Goal: Task Accomplishment & Management: Manage account settings

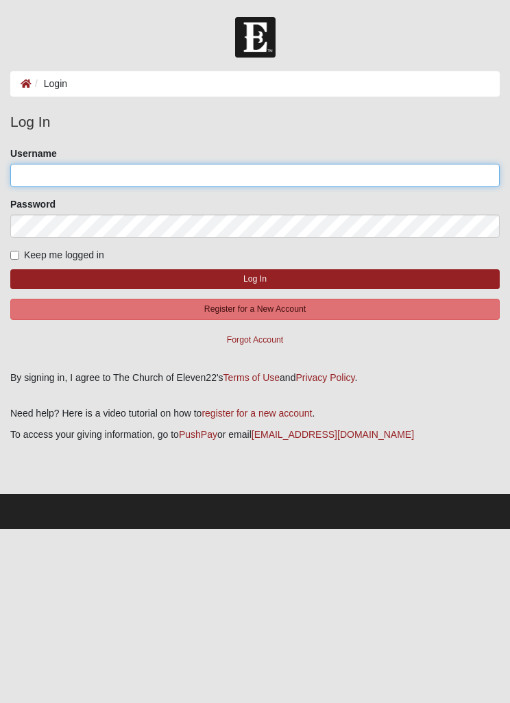
type input "flcynthia"
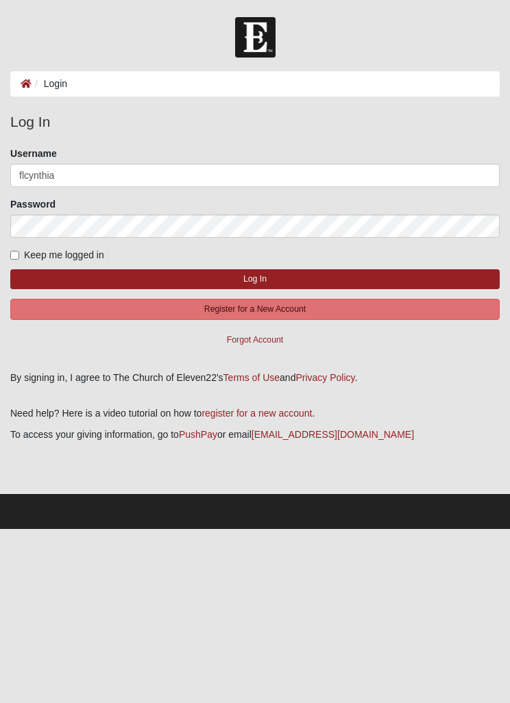
click at [255, 278] on button "Log In" at bounding box center [254, 279] width 489 height 20
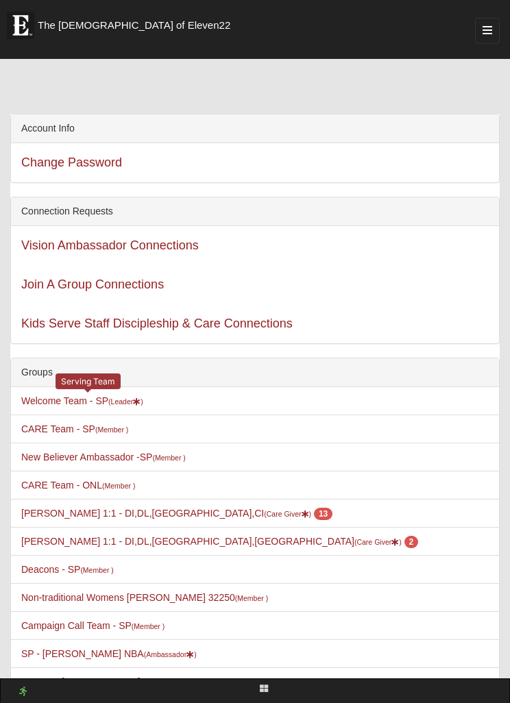
click at [125, 405] on small "(Leader )" at bounding box center [125, 402] width 35 height 8
click at [156, 403] on li "Welcome Team - SP (Leader ) Serving Team" at bounding box center [255, 401] width 488 height 28
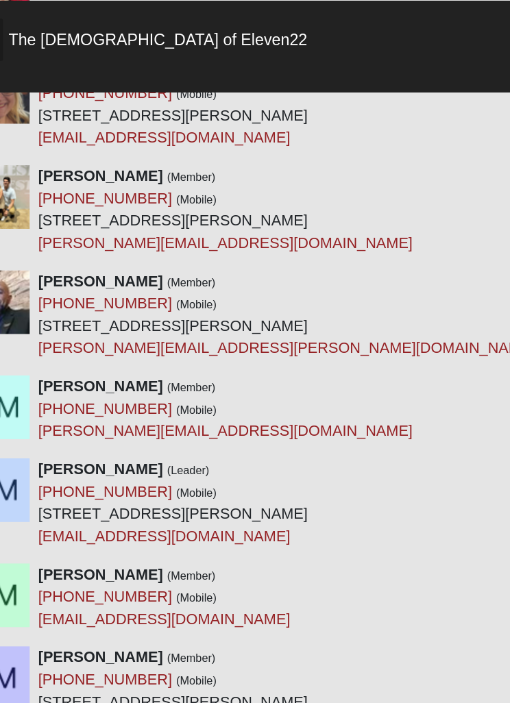
scroll to position [10712, 0]
